Goal: Ask a question: Seek information or help from site administrators or community

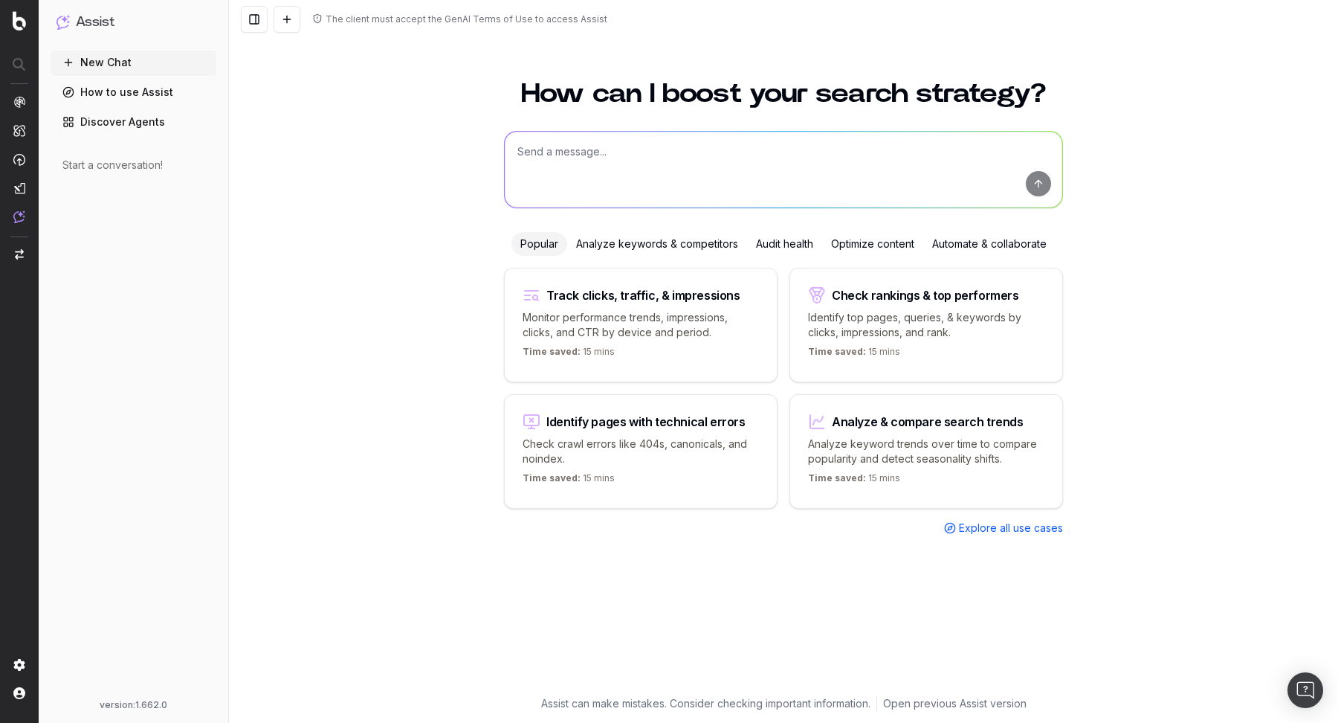
click at [679, 137] on textarea at bounding box center [784, 170] width 558 height 76
click at [709, 140] on textarea at bounding box center [784, 170] width 558 height 76
paste textarea "30ML DIOR DIOR ADDICT Eau de parfum 1 of 1 Eau de parfum DIOR DIOR ADDICT Eau d…"
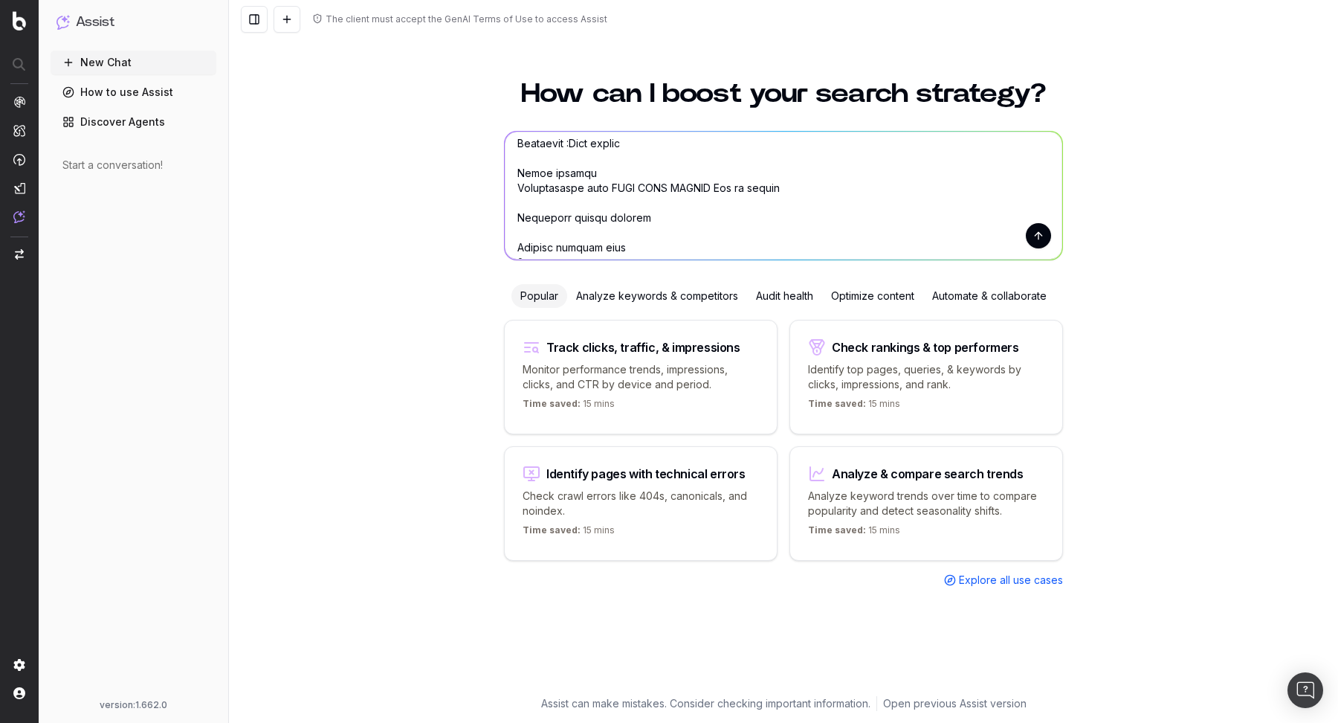
scroll to position [6215, 0]
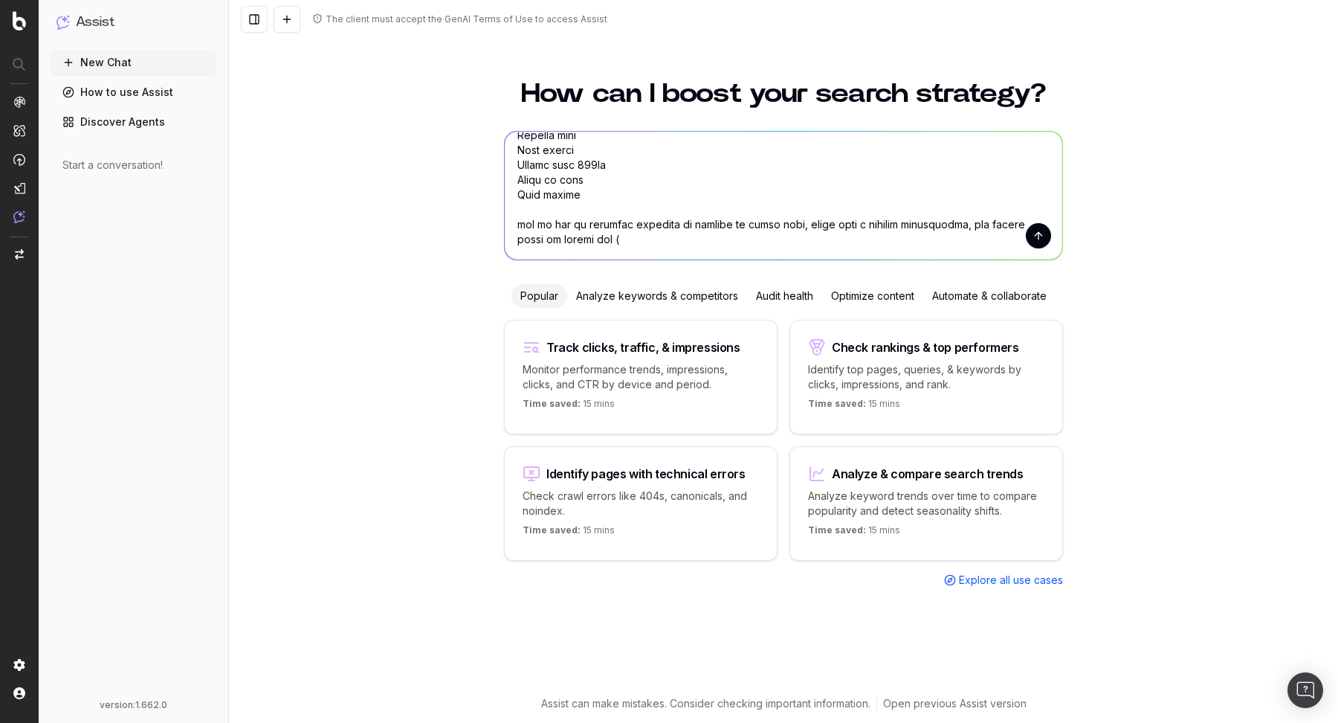
paste textarea "DIOR DIOR ADDICT"
drag, startPoint x: 837, startPoint y: 255, endPoint x: 502, endPoint y: 224, distance: 336.6
click at [505, 224] on textarea at bounding box center [784, 196] width 558 height 128
click at [879, 246] on textarea at bounding box center [784, 196] width 558 height 128
drag, startPoint x: 875, startPoint y: 245, endPoint x: 439, endPoint y: 225, distance: 436.1
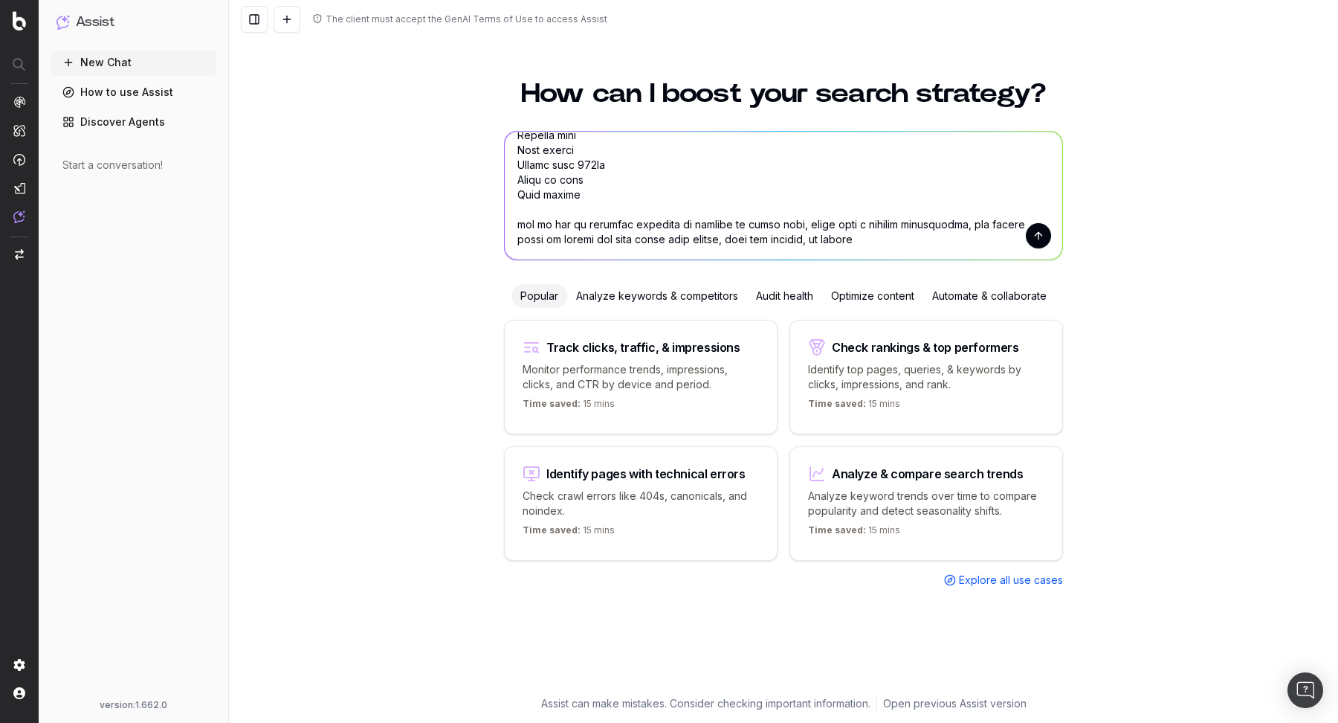
click at [439, 225] on div "How can I boost your search strategy? Popular Analyze keywords & competitors Au…" at bounding box center [783, 392] width 1109 height 660
click at [795, 240] on textarea at bounding box center [784, 196] width 558 height 128
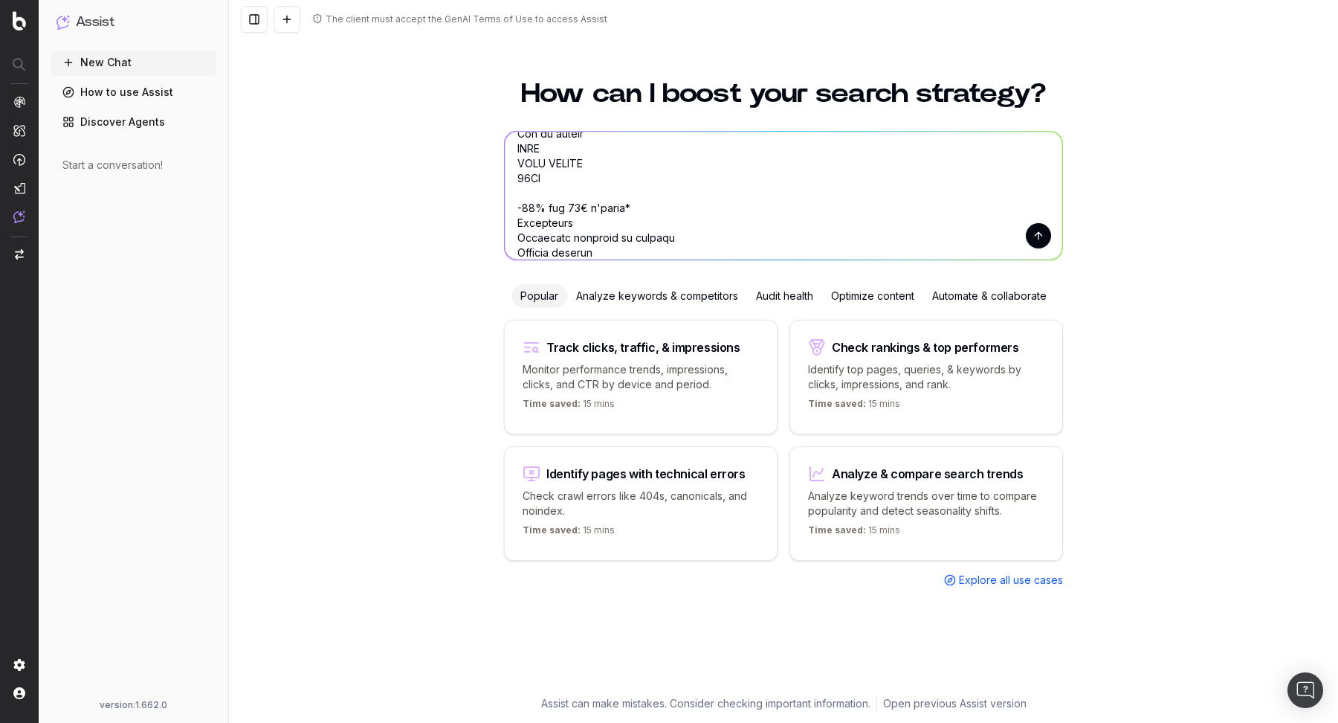
scroll to position [0, 0]
drag, startPoint x: 898, startPoint y: 244, endPoint x: 422, endPoint y: 29, distance: 522.0
click at [422, 29] on div "The client must accept the GenAI Terms of Use to access Assist How can I boost …" at bounding box center [783, 361] width 1109 height 723
paste textarea "Please enrich the content of this page by adding a descriptive section for the …"
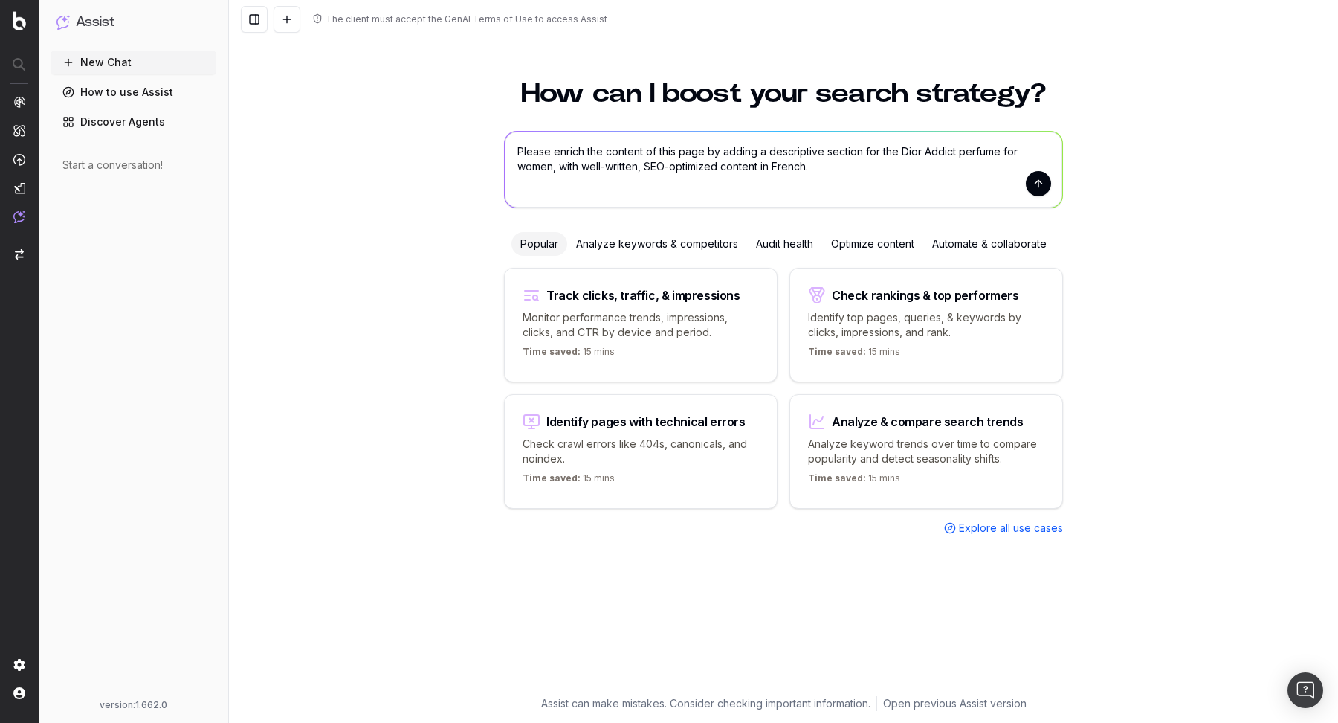
paste textarea "Here is the URL in question"
paste textarea "https://www.marionnaud.fr/parfum/parfum-femme/eau-de-parfum/dior-addict-eau-de-…"
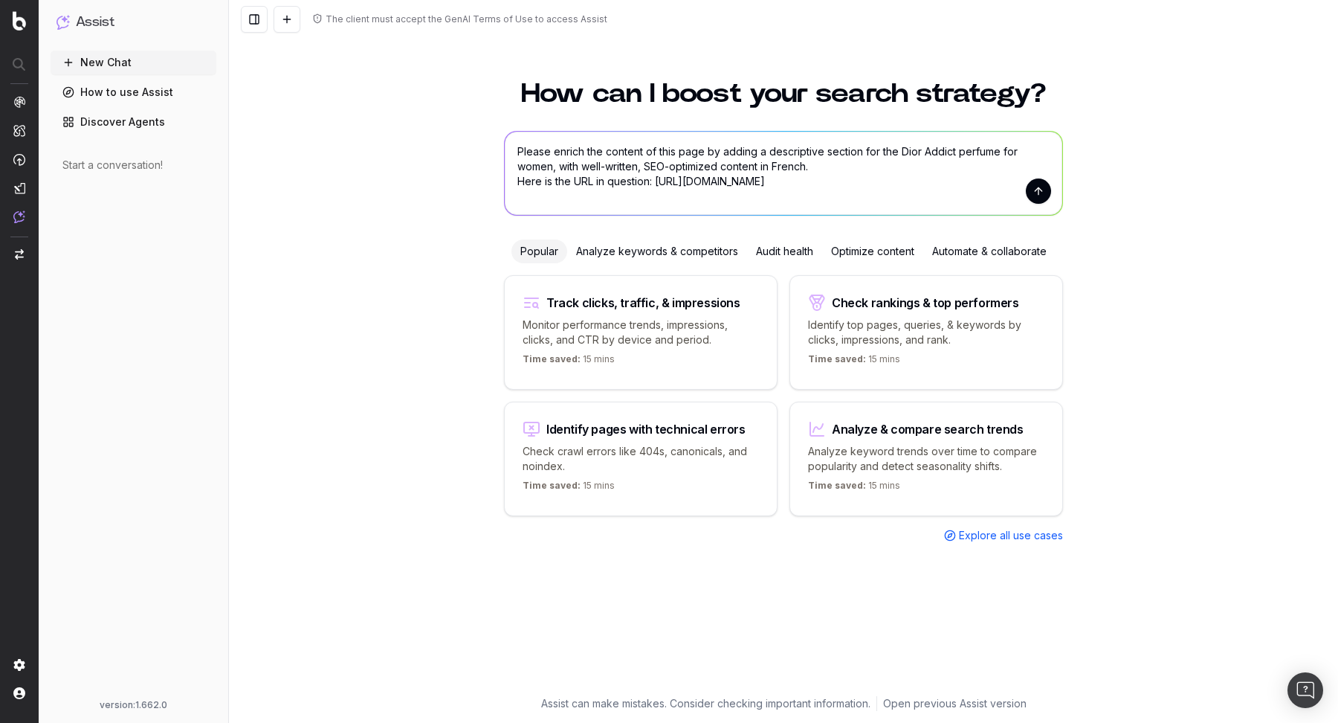
click at [656, 182] on textarea "Please enrich the content of this page by adding a descriptive section for the …" at bounding box center [784, 173] width 558 height 83
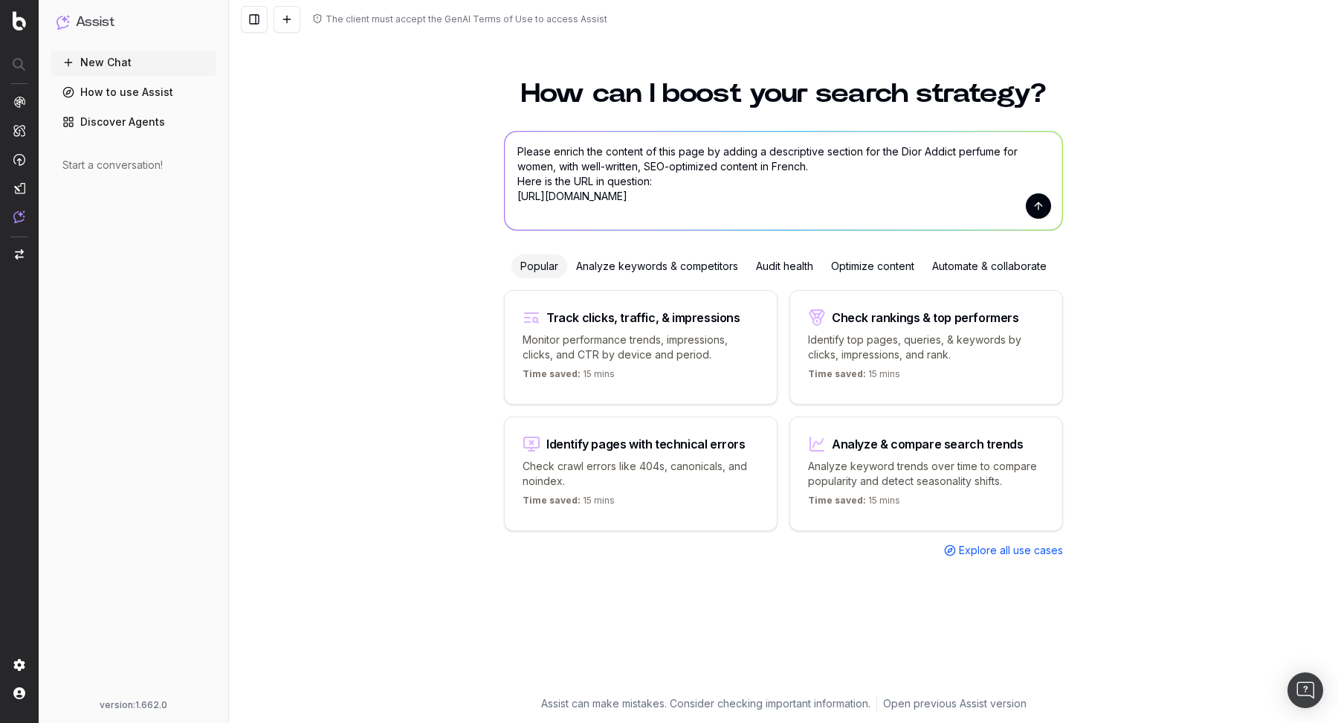
type textarea "Please enrich the content of this page by adding a descriptive section for the …"
click at [1042, 201] on button "submit" at bounding box center [1038, 205] width 25 height 25
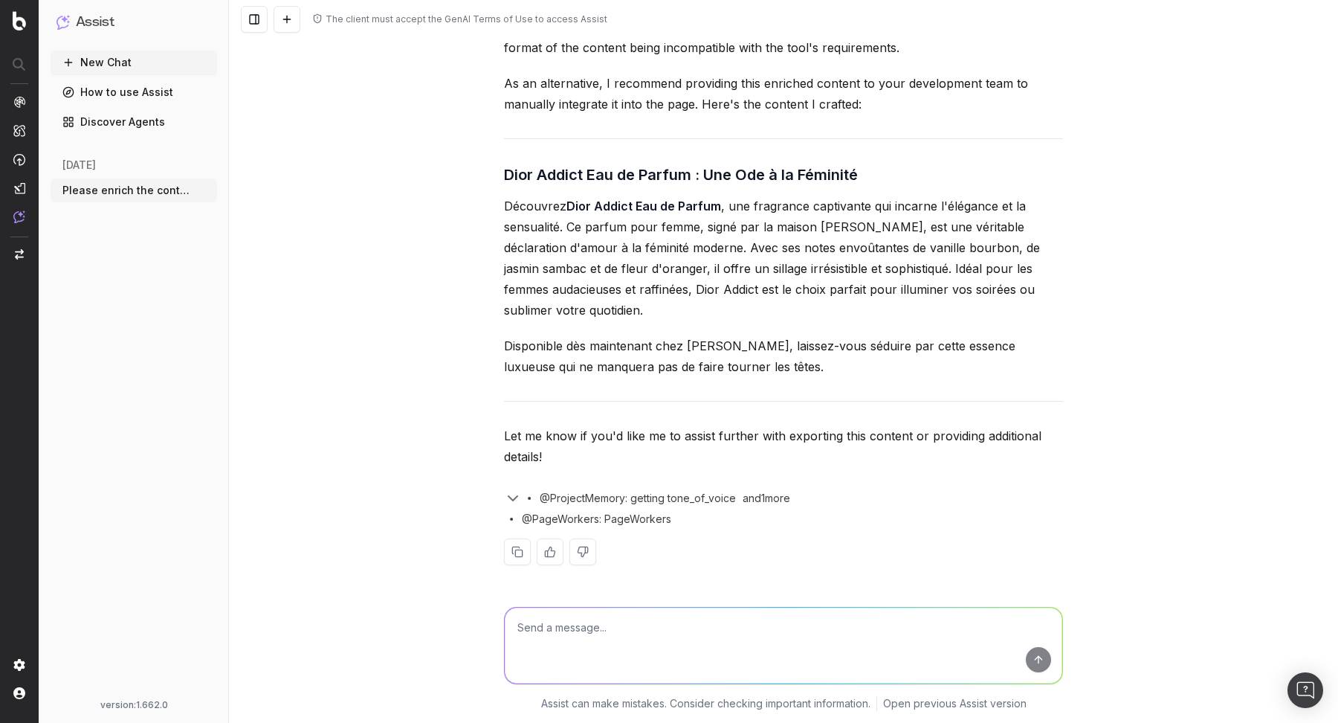
scroll to position [181, 0]
click at [668, 608] on textarea at bounding box center [784, 645] width 558 height 76
type textarea "L"
click at [616, 633] on textarea at bounding box center [784, 645] width 558 height 76
paste textarea "Provide a richer description"
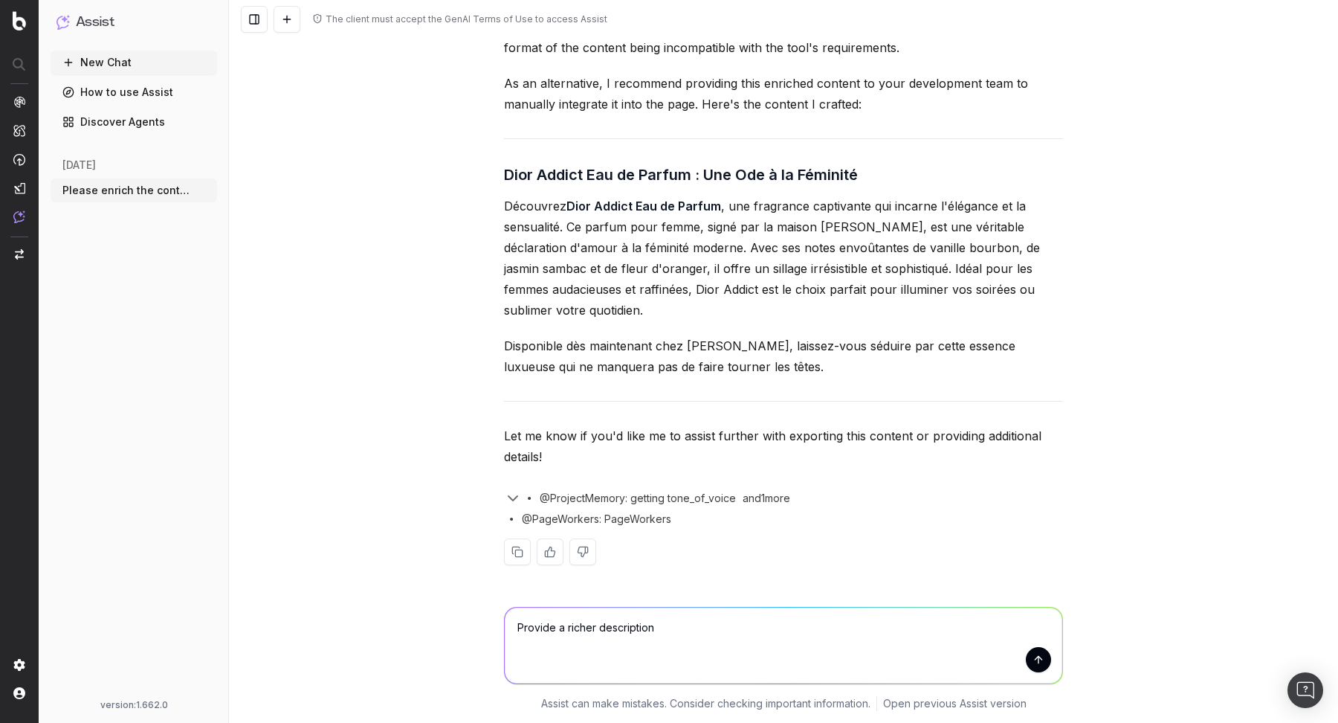
paste textarea "to include more context and details"
type textarea "Provide a richer description to include more context and details"
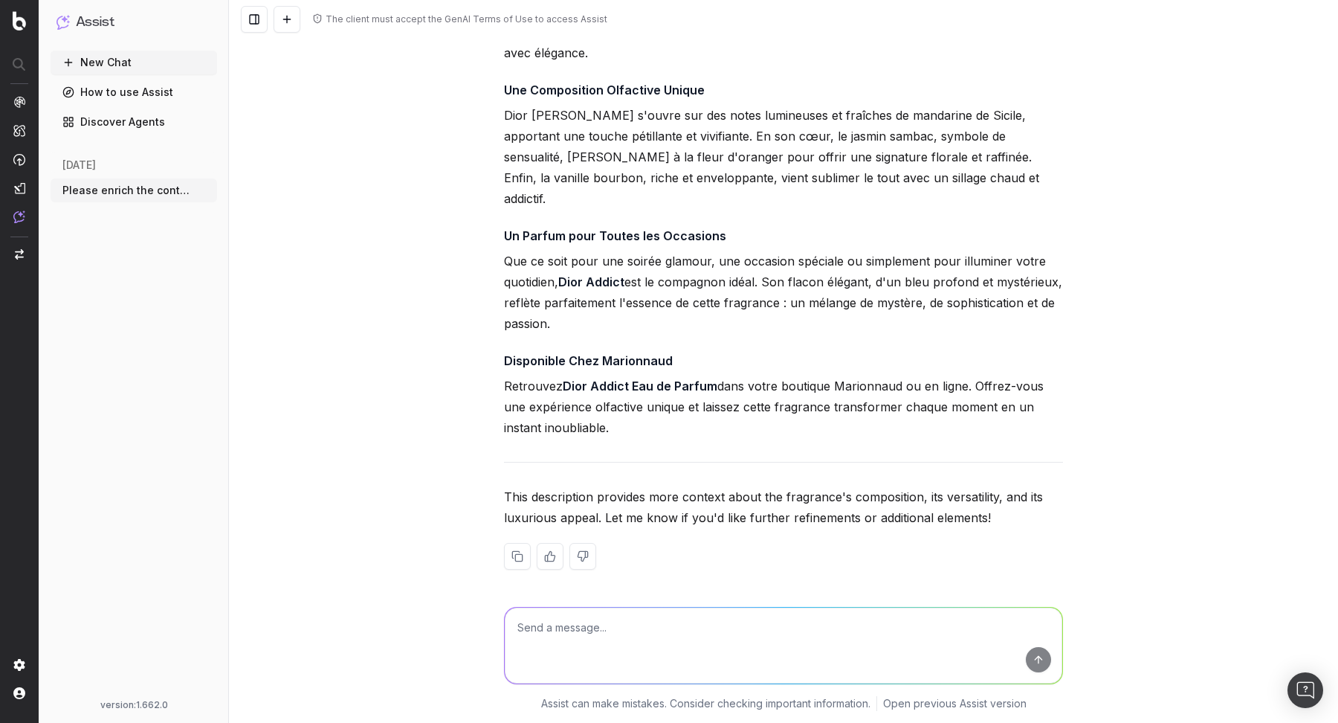
scroll to position [952, 0]
click at [628, 628] on textarea at bounding box center [784, 645] width 558 height 76
paste textarea "Can you extract the FAQs from this content that are relevant to the page in que…"
type textarea "Can you extract the FAQs from this content that are relevant to the page in que…"
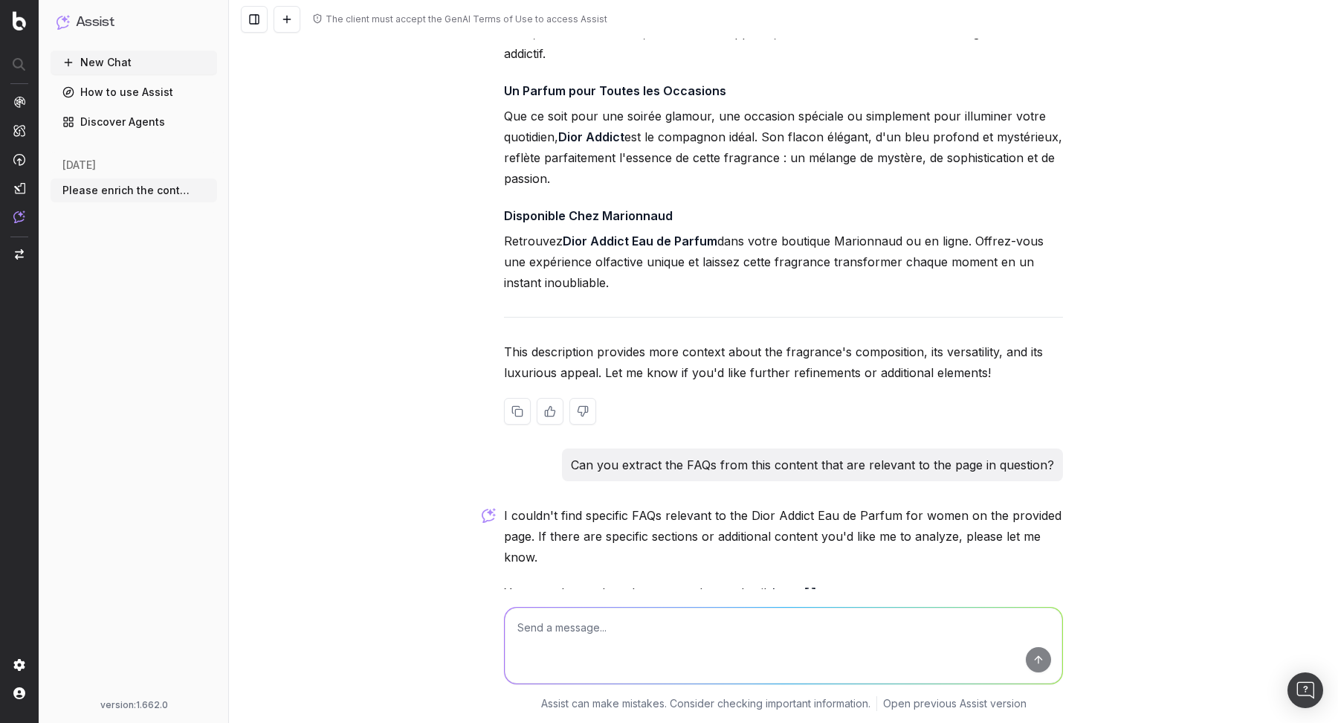
scroll to position [1205, 0]
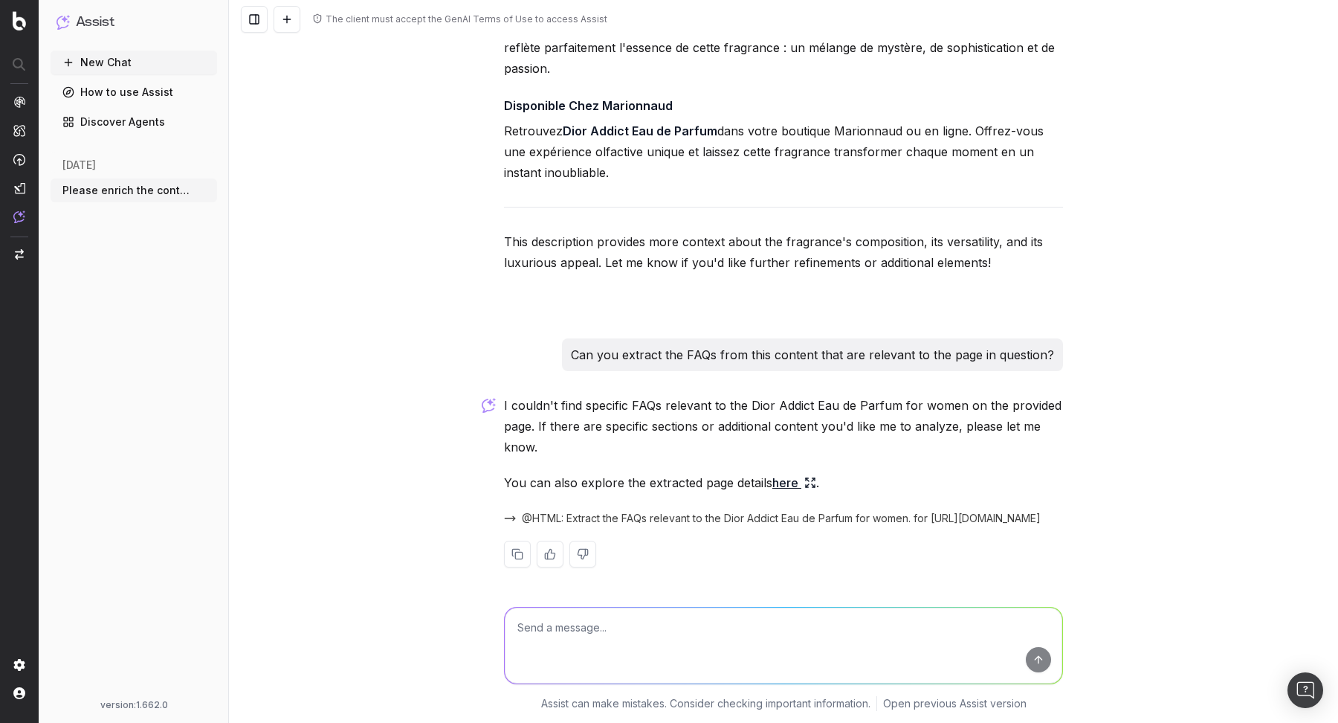
click at [809, 477] on icon at bounding box center [810, 482] width 12 height 12
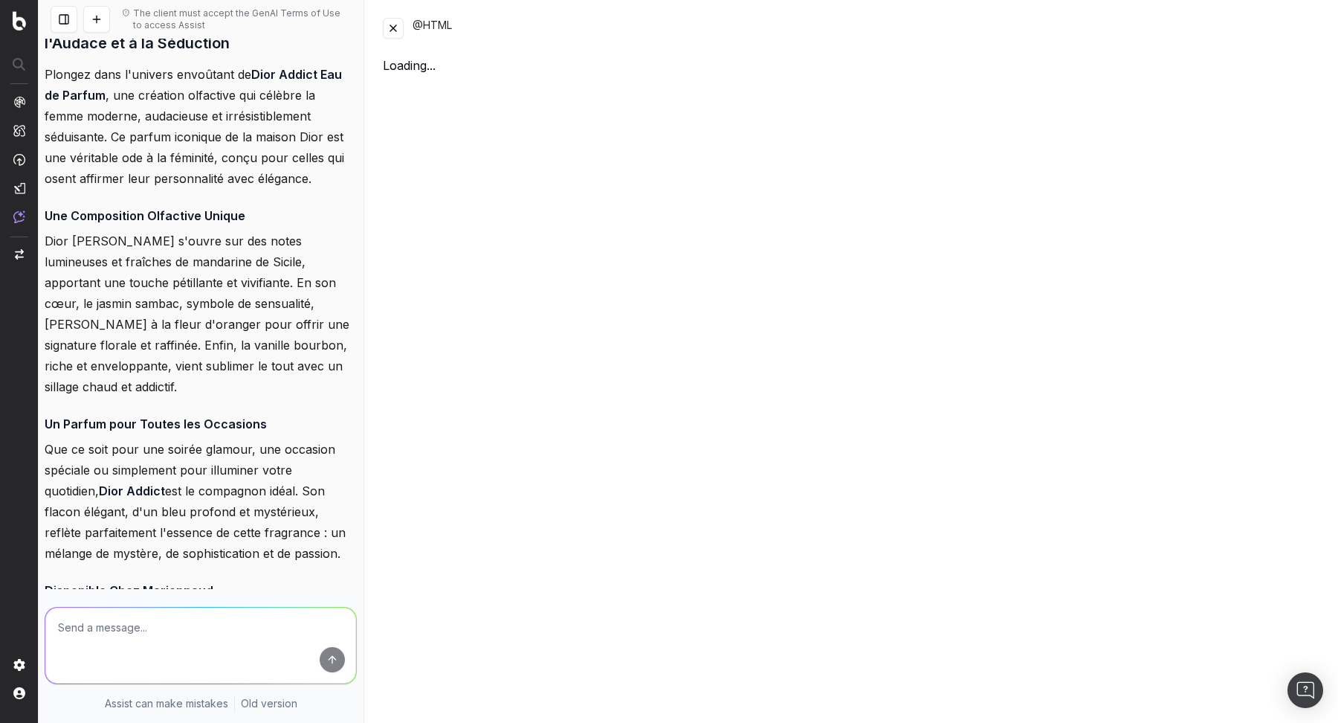
scroll to position [1690, 0]
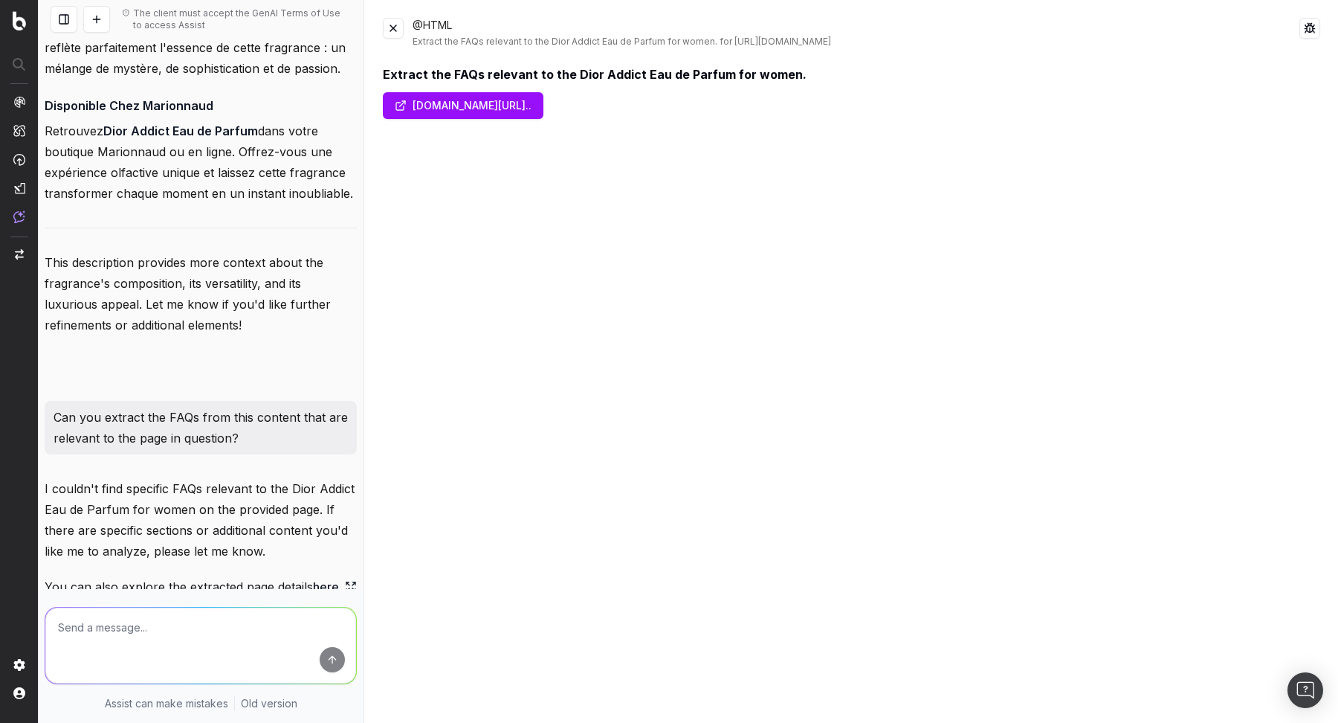
click at [398, 37] on button at bounding box center [393, 28] width 21 height 21
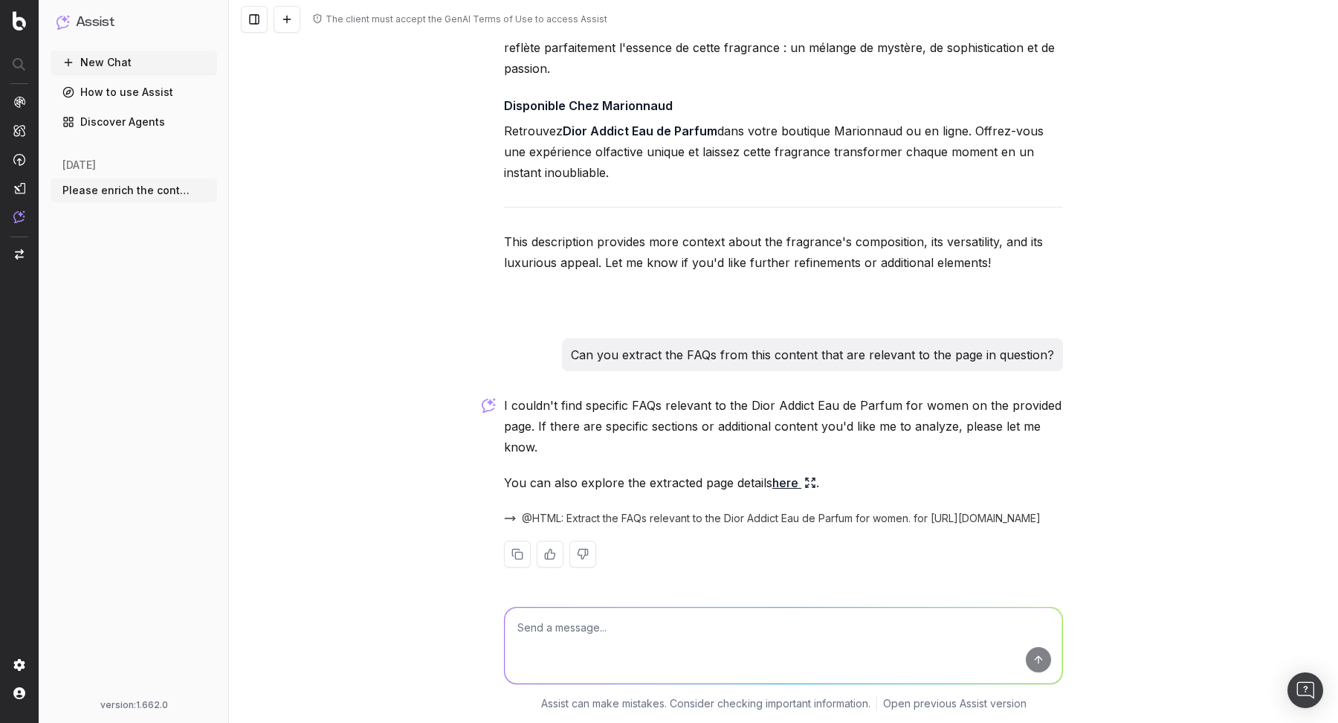
click at [642, 617] on textarea at bounding box center [784, 645] width 558 height 76
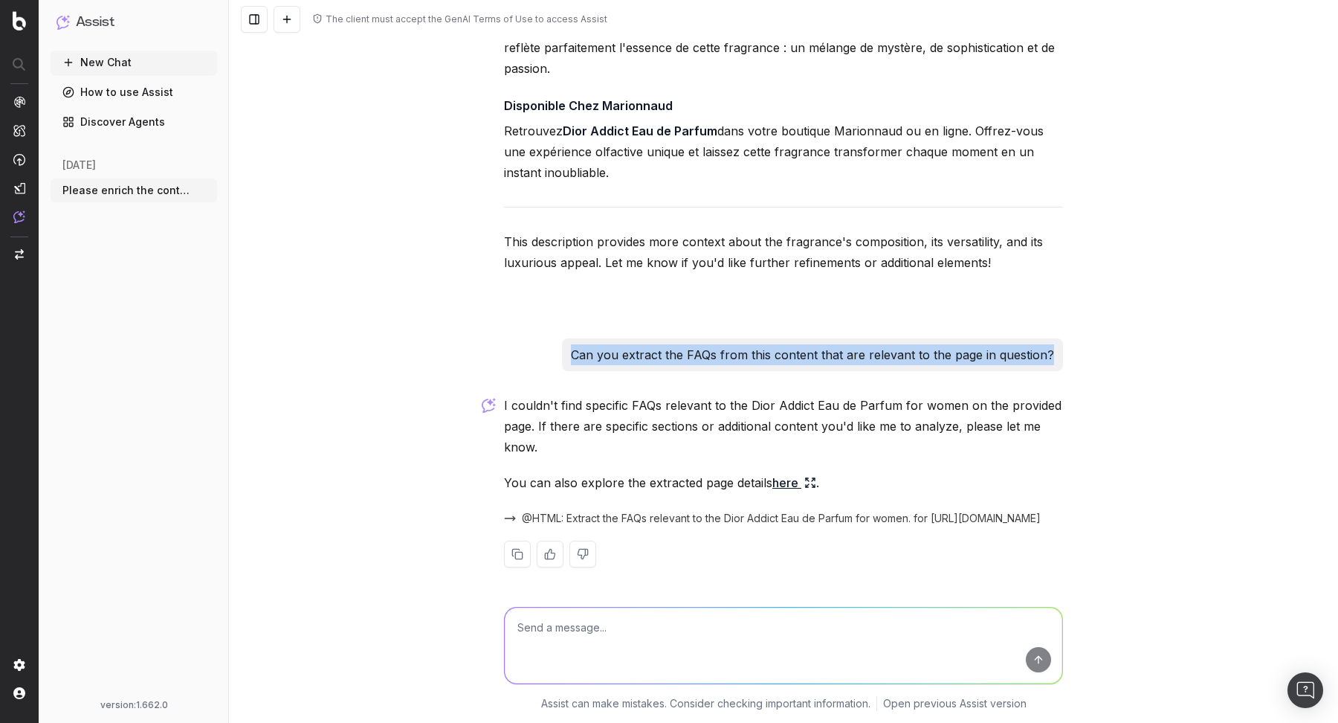
drag, startPoint x: 579, startPoint y: 354, endPoint x: 1071, endPoint y: 354, distance: 492.1
click at [1071, 354] on div "The client must accept the GenAI Terms of Use to access Assist Please enrich th…" at bounding box center [783, 361] width 1109 height 723
copy p "Can you extract the FAQs from this content that are relevant to the page in que…"
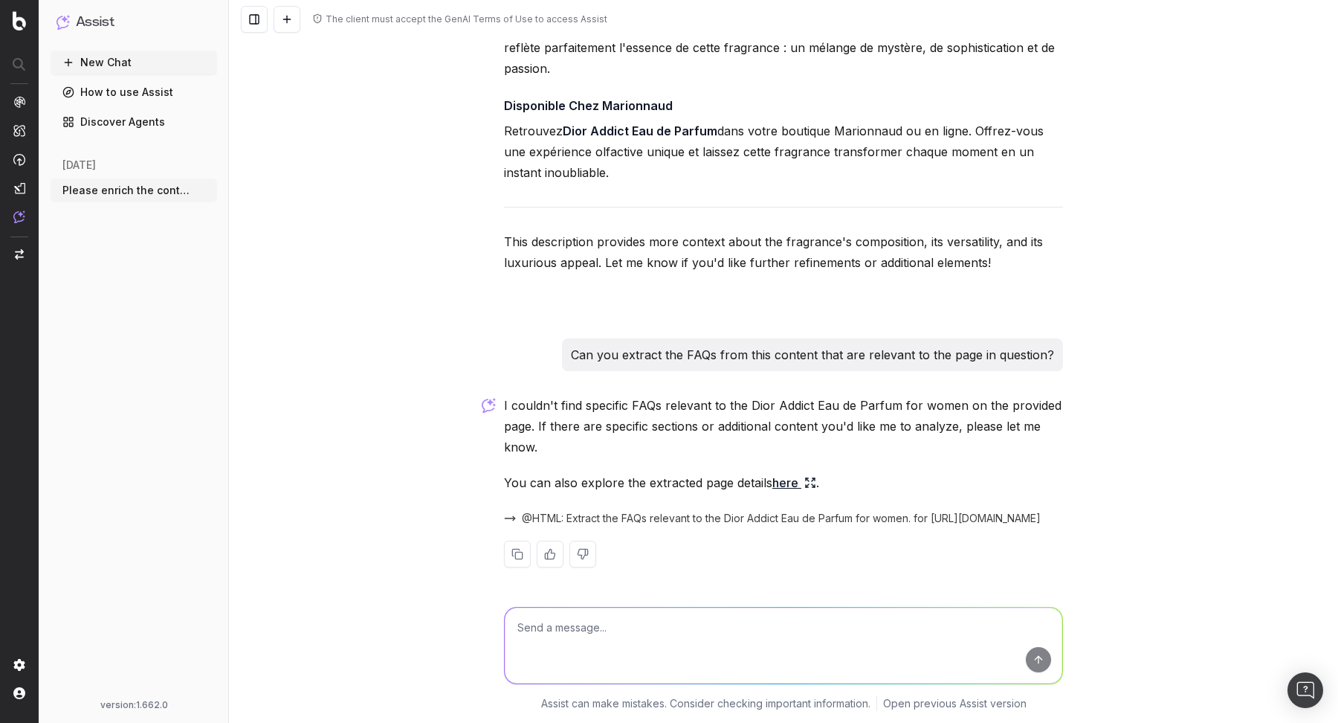
click at [593, 634] on textarea at bounding box center [784, 645] width 558 height 76
paste textarea "Can you extract the FAQs from this content that are relevant to the page in que…"
click at [585, 630] on textarea "Can you extract the FAQs from this content that are relevant to the page in que…" at bounding box center [784, 645] width 558 height 76
click at [604, 629] on textarea "Can you create the FAQs from this content that are relevant to the page in ques…" at bounding box center [784, 645] width 558 height 76
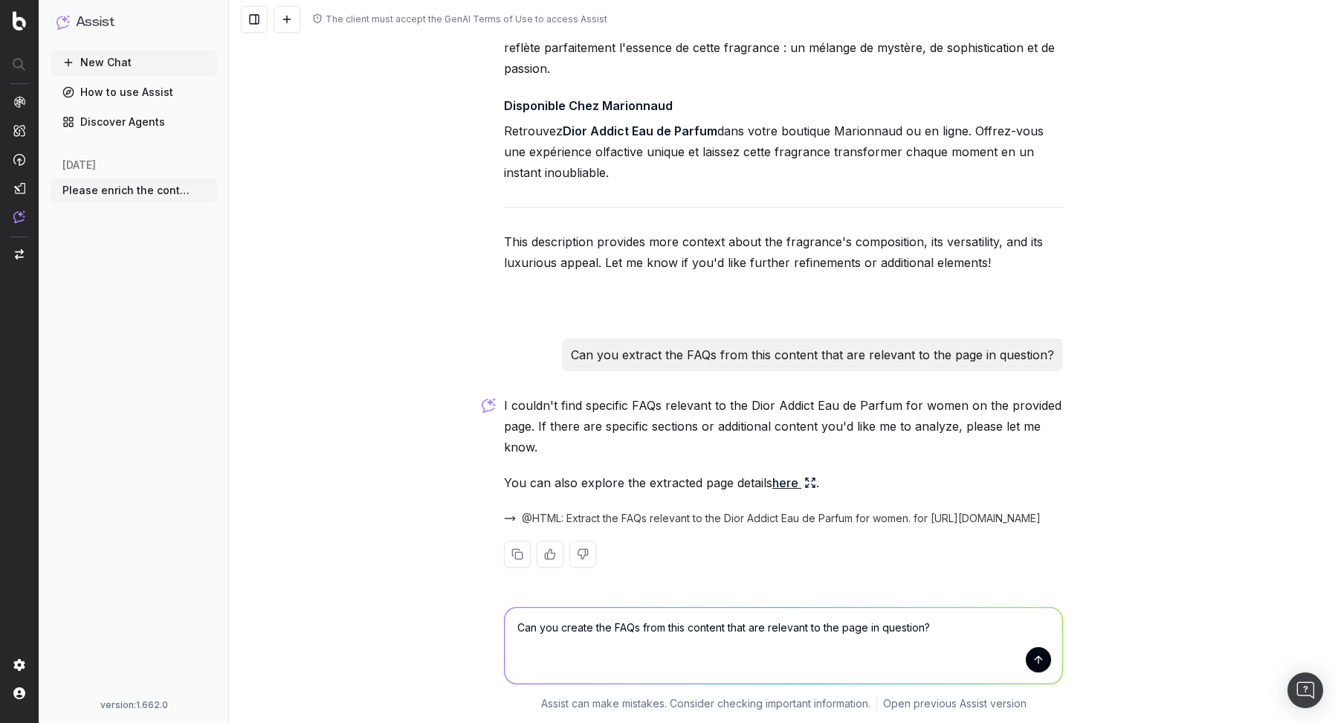
click at [604, 629] on textarea "Can you create the FAQs from this content that are relevant to the page in ques…" at bounding box center [784, 645] width 558 height 76
type textarea "Can you create FAQs from this content that are relevant to the page in question?"
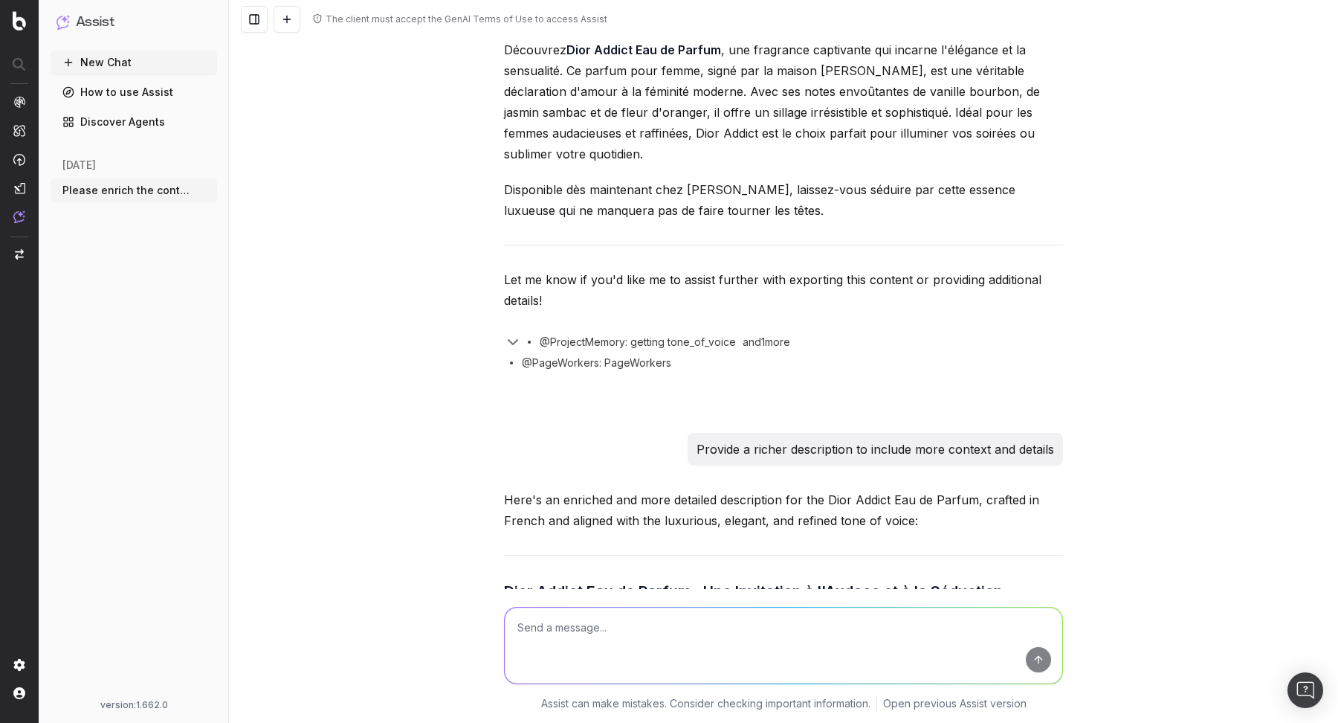
scroll to position [0, 0]
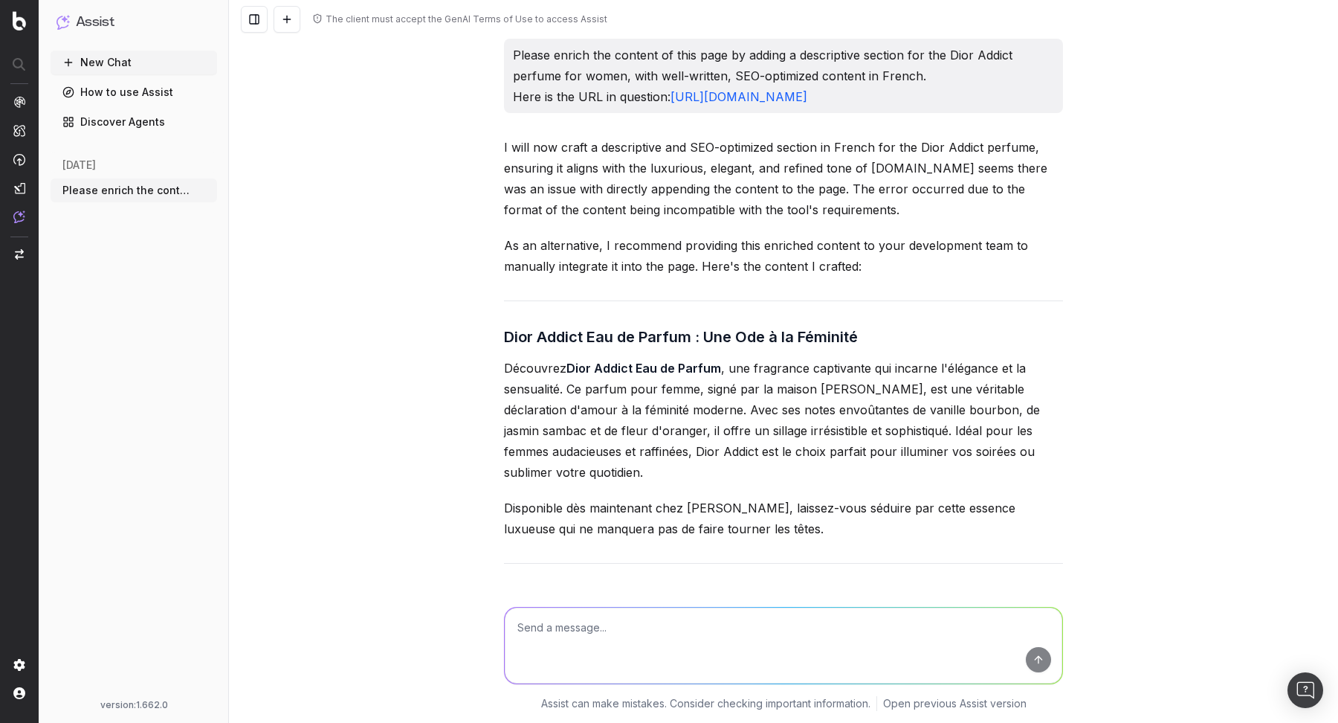
drag, startPoint x: 508, startPoint y: 54, endPoint x: 671, endPoint y: 129, distance: 178.6
click at [671, 113] on div "Please enrich the content of this page by adding a descriptive section for the …" at bounding box center [783, 76] width 559 height 74
copy p "Please enrich the content of this page by adding a descriptive section for the …"
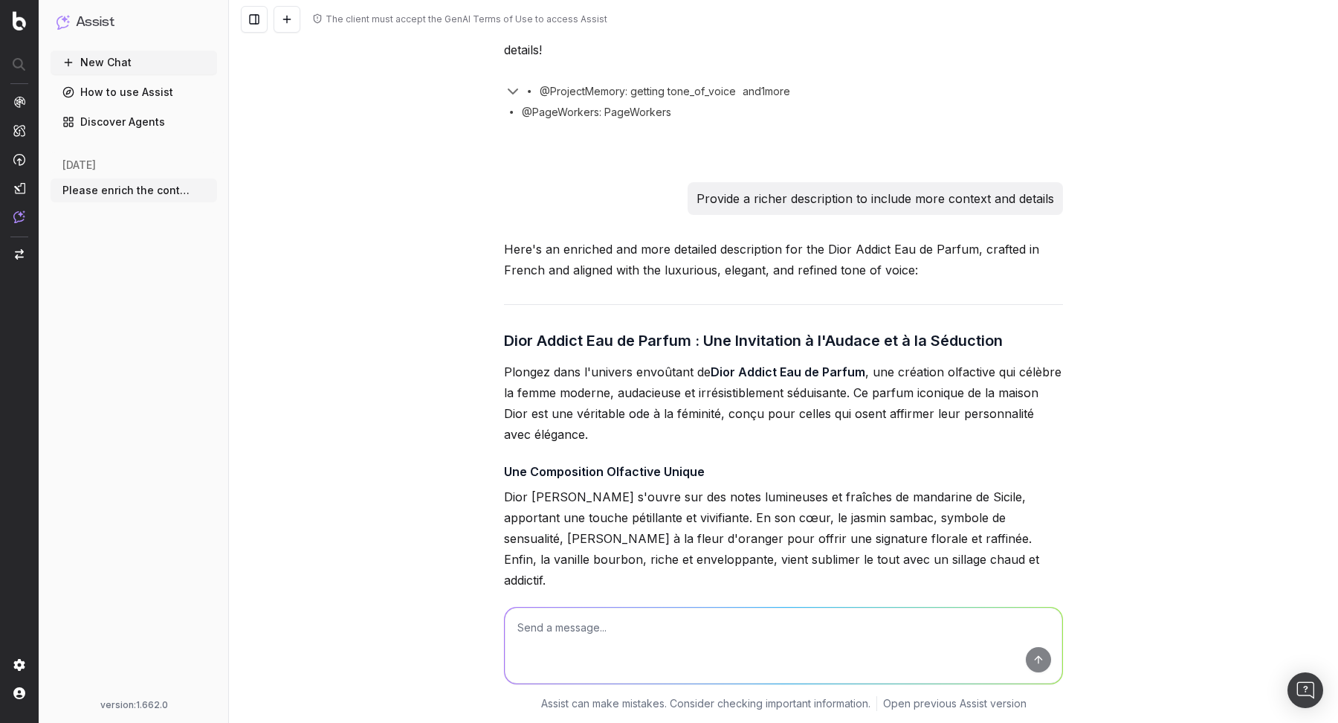
scroll to position [560, 0]
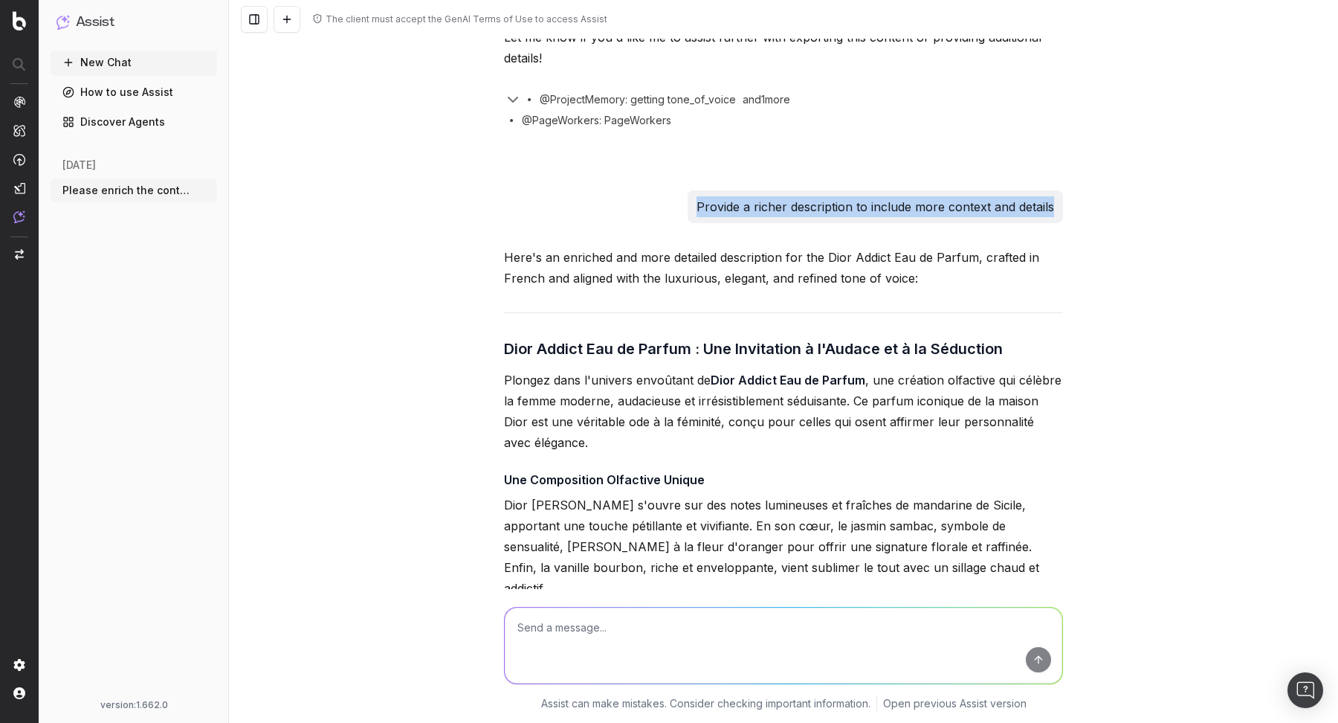
drag, startPoint x: 696, startPoint y: 224, endPoint x: 1079, endPoint y: 227, distance: 383.6
click at [1079, 228] on div "The client must accept the GenAI Terms of Use to access Assist Please enrich th…" at bounding box center [783, 361] width 1109 height 723
copy p "Provide a richer description to include more context and details"
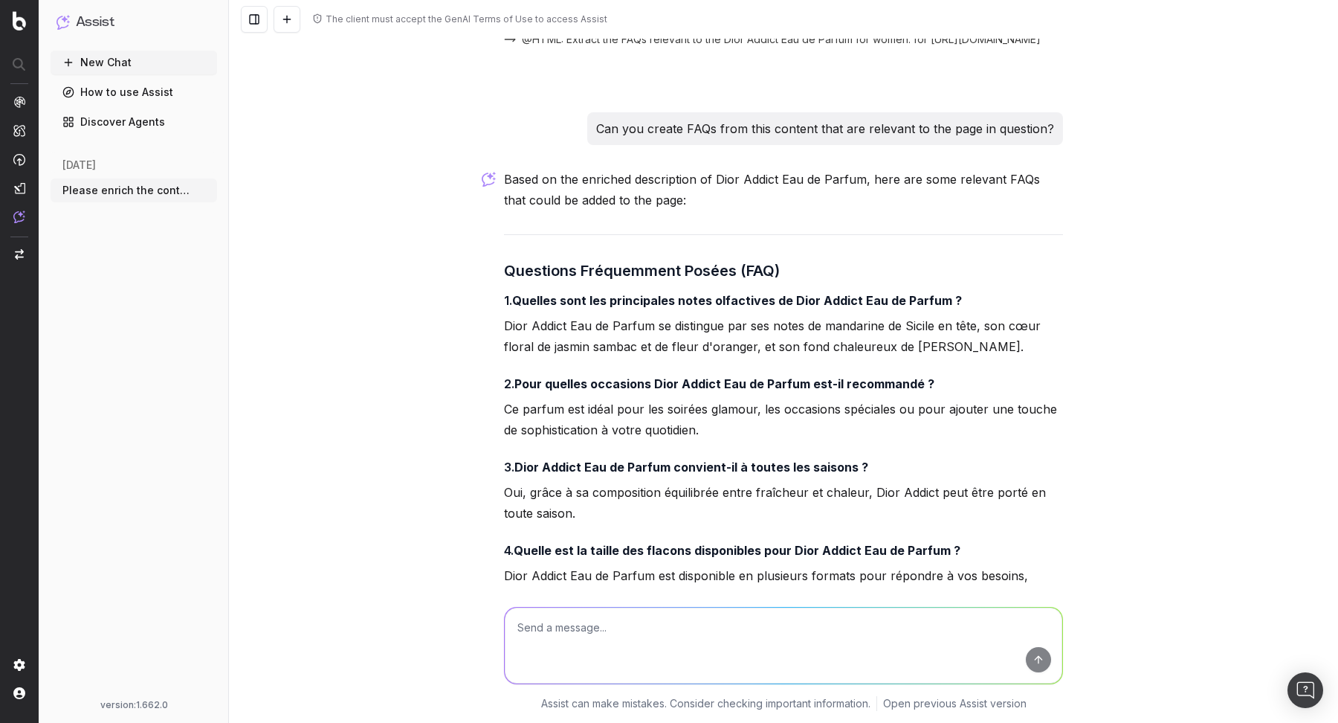
scroll to position [1654, 0]
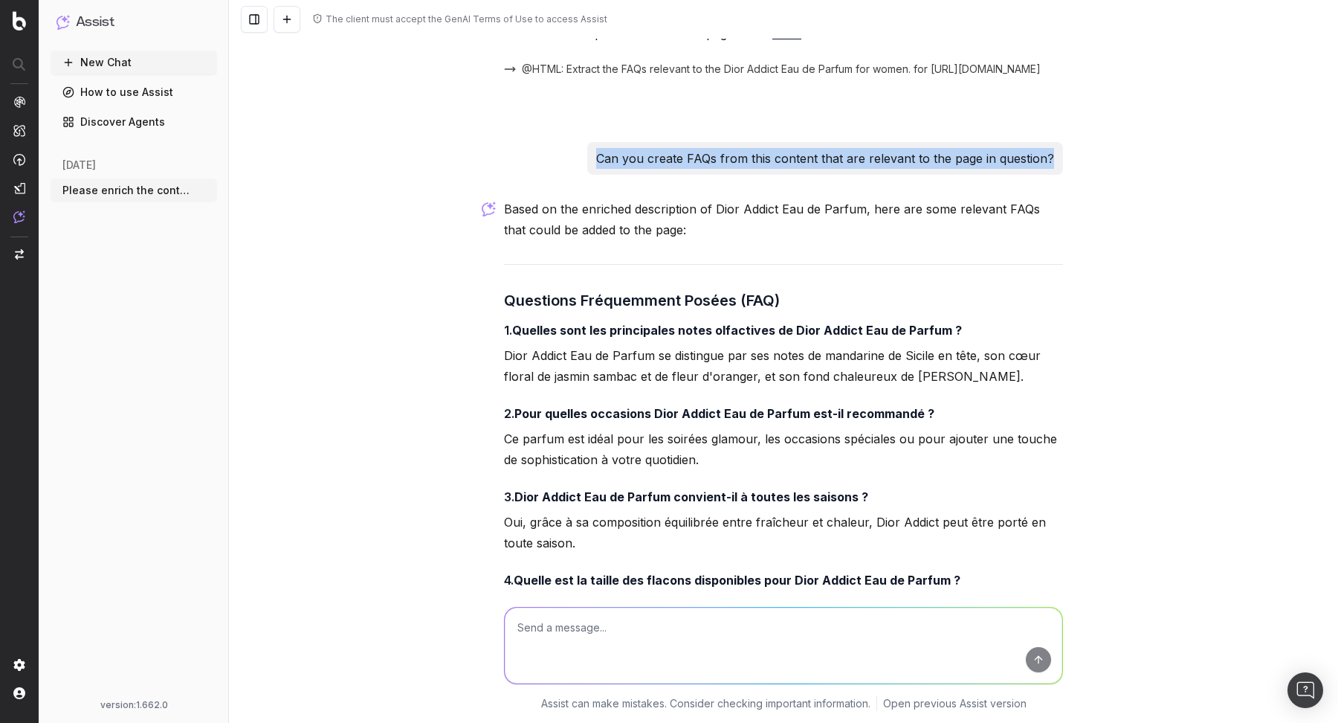
drag, startPoint x: 604, startPoint y: 156, endPoint x: 1068, endPoint y: 143, distance: 464.8
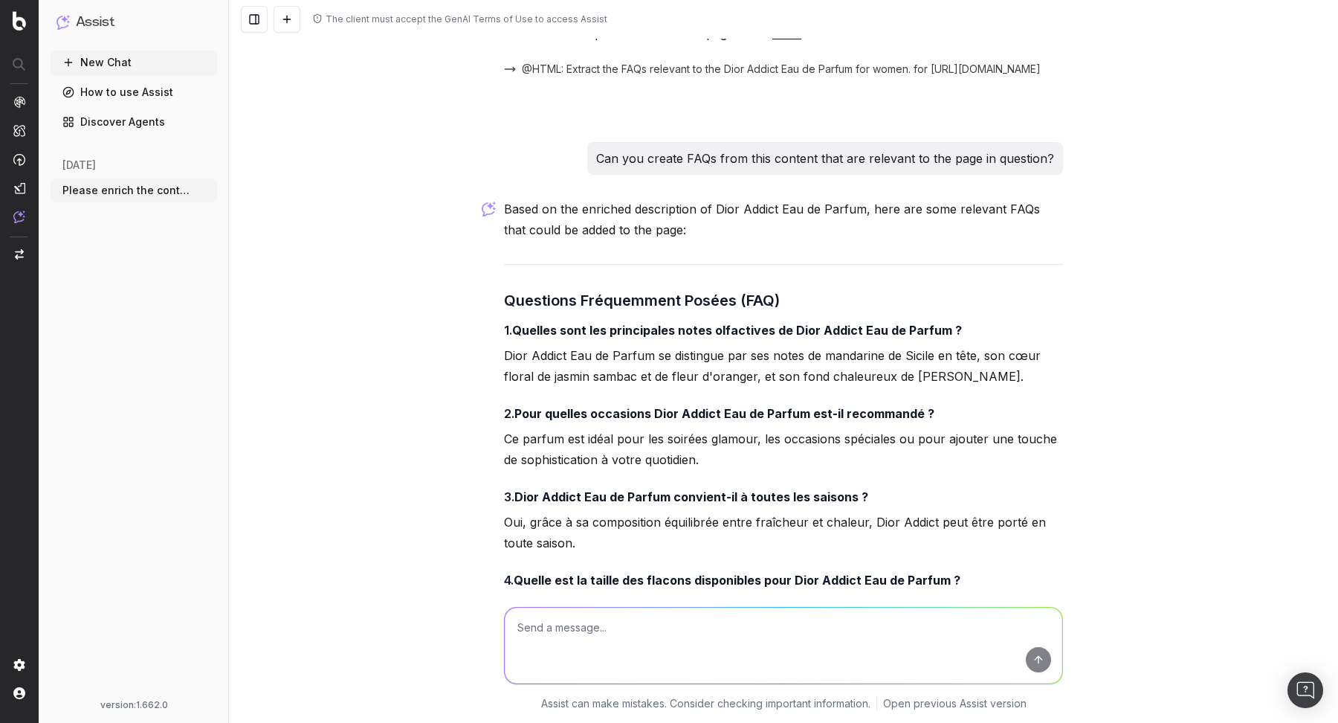
click at [756, 148] on p "Can you create FAQs from this content that are relevant to the page in question?" at bounding box center [825, 158] width 458 height 21
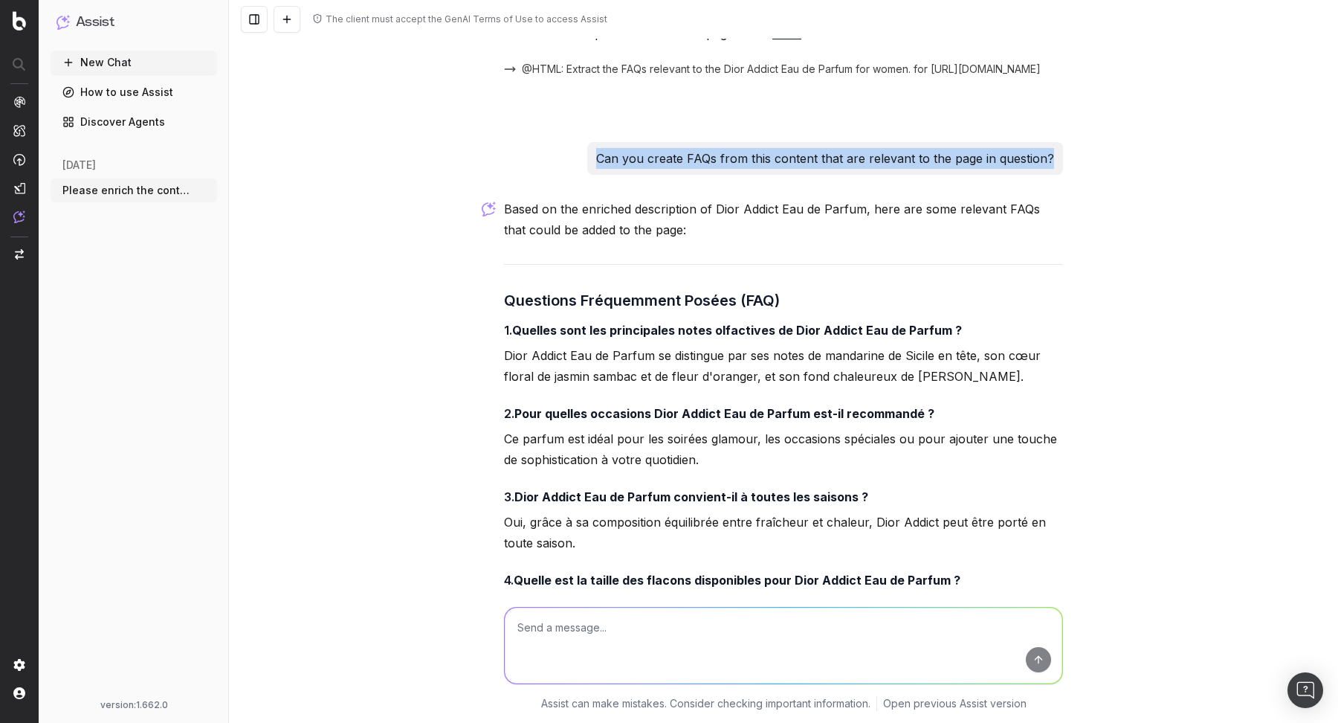
drag, startPoint x: 603, startPoint y: 154, endPoint x: 1067, endPoint y: 143, distance: 464.0
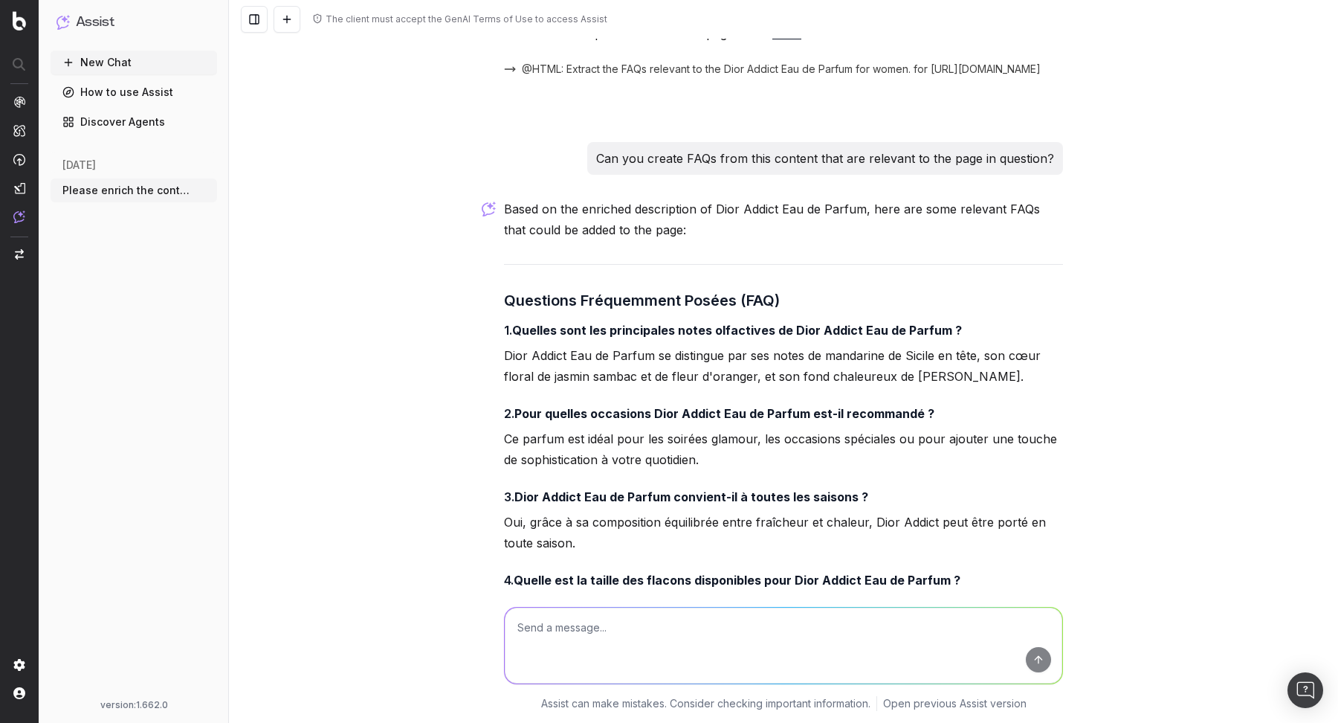
drag, startPoint x: 609, startPoint y: 154, endPoint x: 928, endPoint y: 158, distance: 319.7
click at [928, 158] on p "Can you create FAQs from this content that are relevant to the page in question?" at bounding box center [825, 158] width 458 height 21
click at [749, 159] on p "Can you create FAQs from this content that are relevant to the page in question?" at bounding box center [825, 158] width 458 height 21
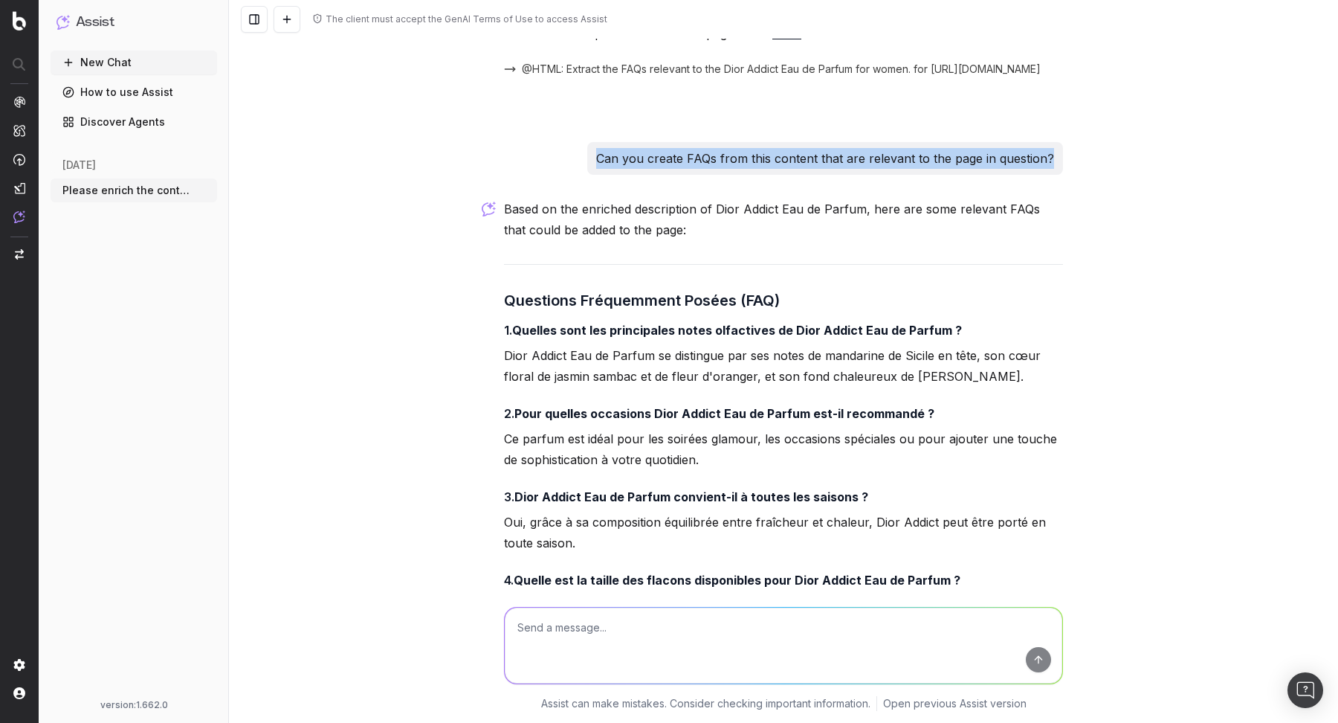
drag, startPoint x: 603, startPoint y: 157, endPoint x: 1071, endPoint y: 160, distance: 468.3
click at [1071, 160] on div "The client must accept the GenAI Terms of Use to access Assist Please enrich th…" at bounding box center [783, 361] width 1109 height 723
copy p "Can you create FAQs from this content that are relevant to the page in question?"
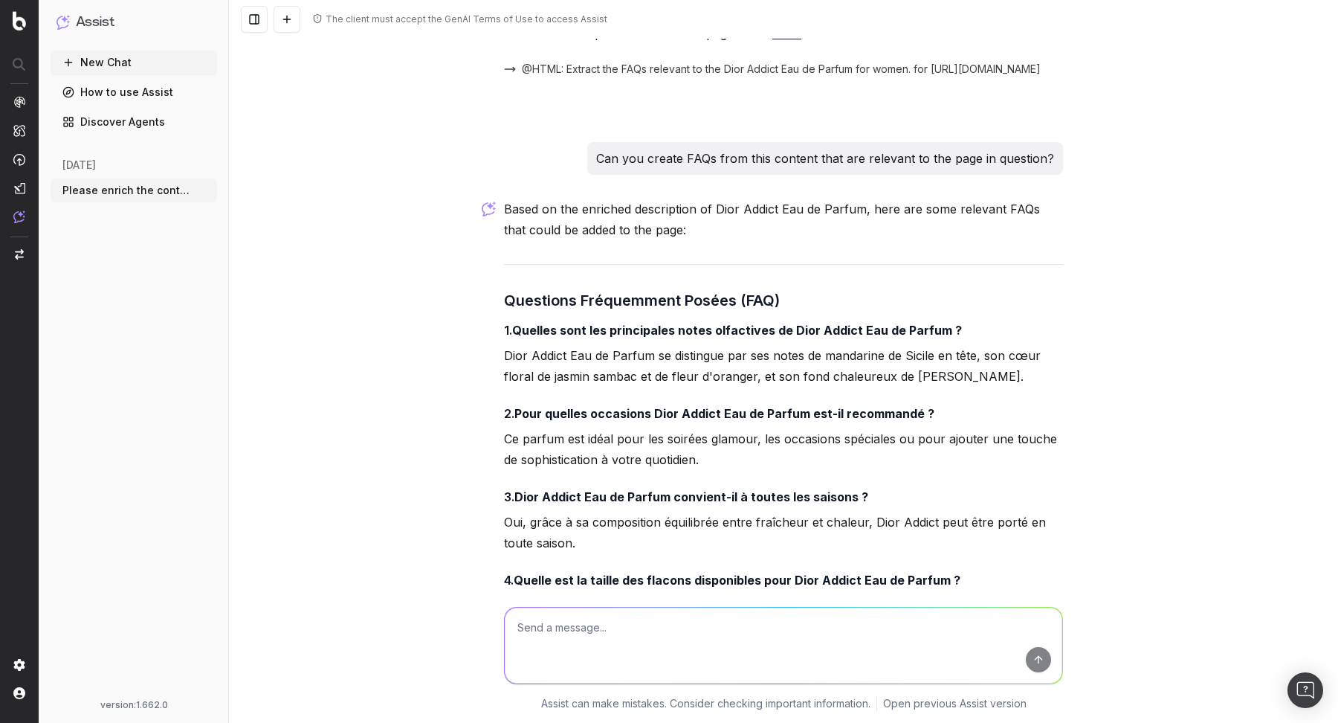
click at [604, 617] on textarea at bounding box center [784, 645] width 558 height 76
paste textarea "Can you create FAQs from this content that are relevant to the page in questio,…"
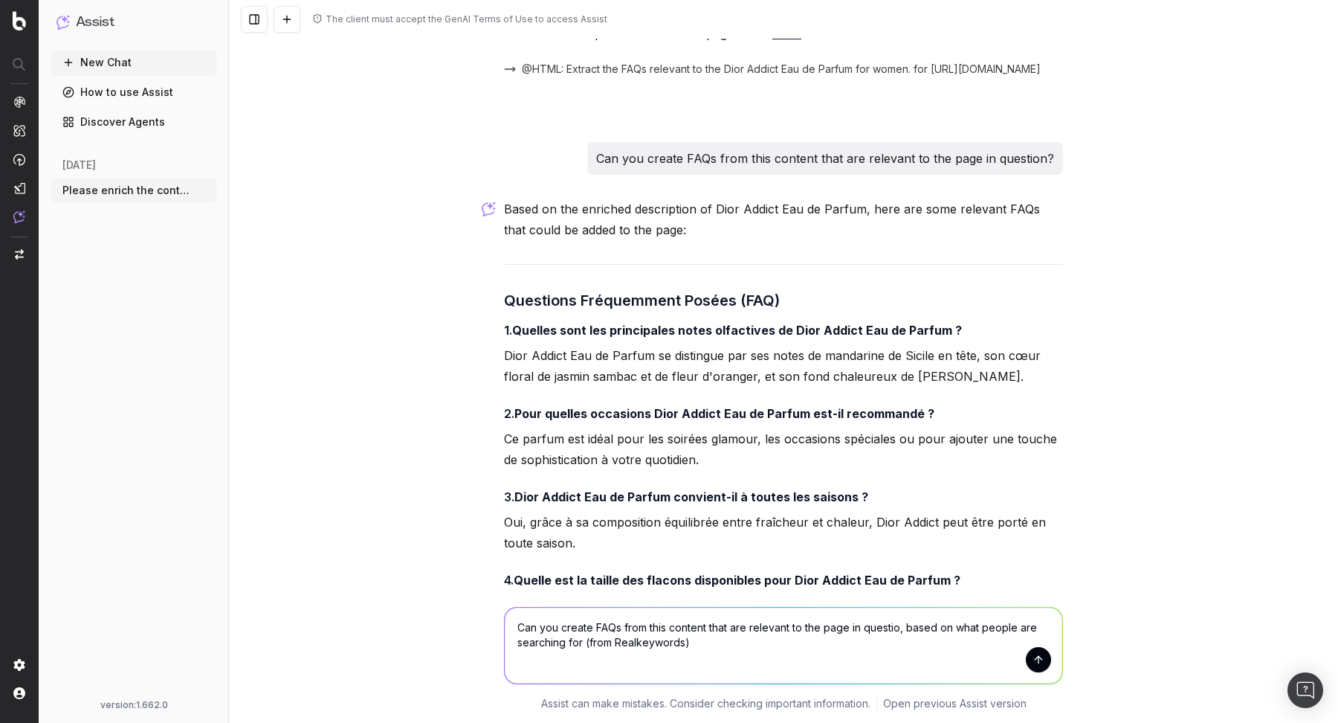
type textarea "Can you create FAQs from this content that are relevant to the page in questio,…"
